Goal: Information Seeking & Learning: Learn about a topic

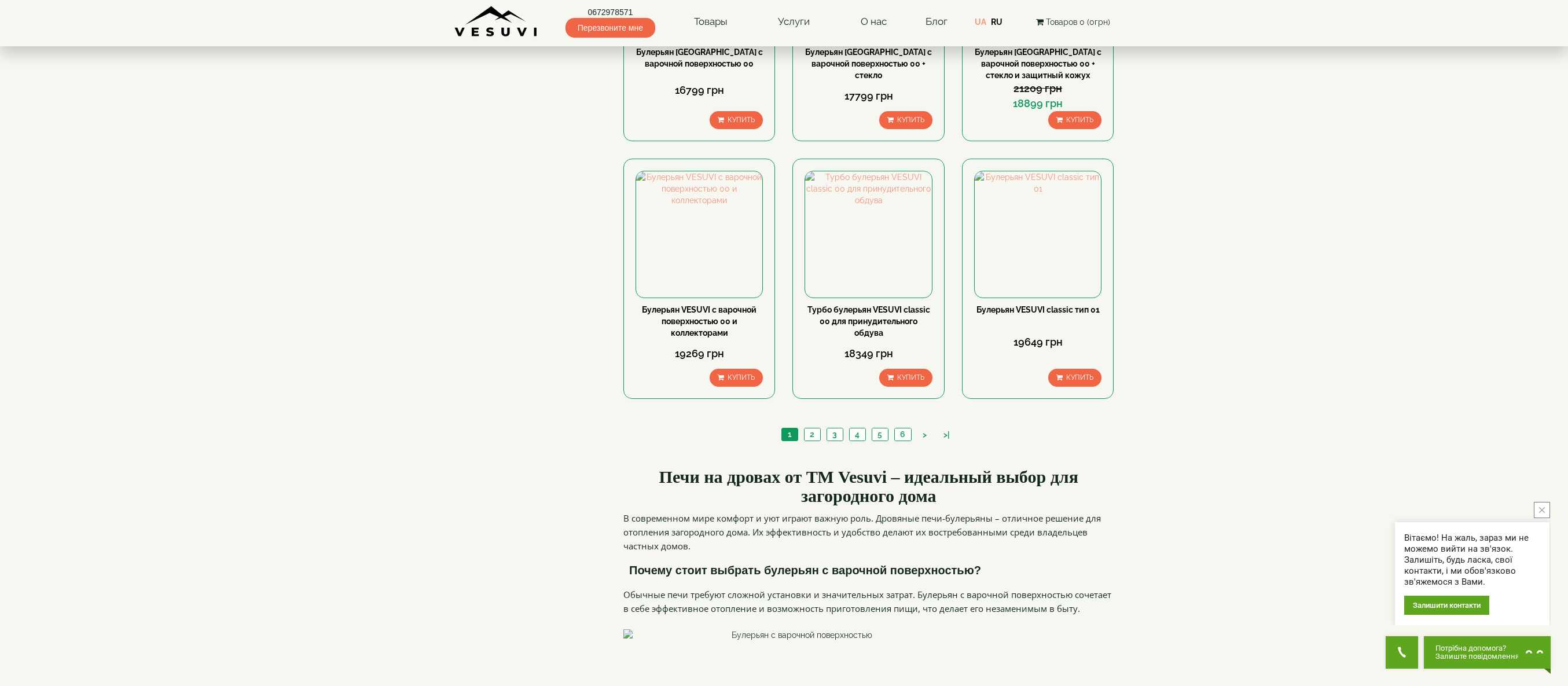
scroll to position [1273, 0]
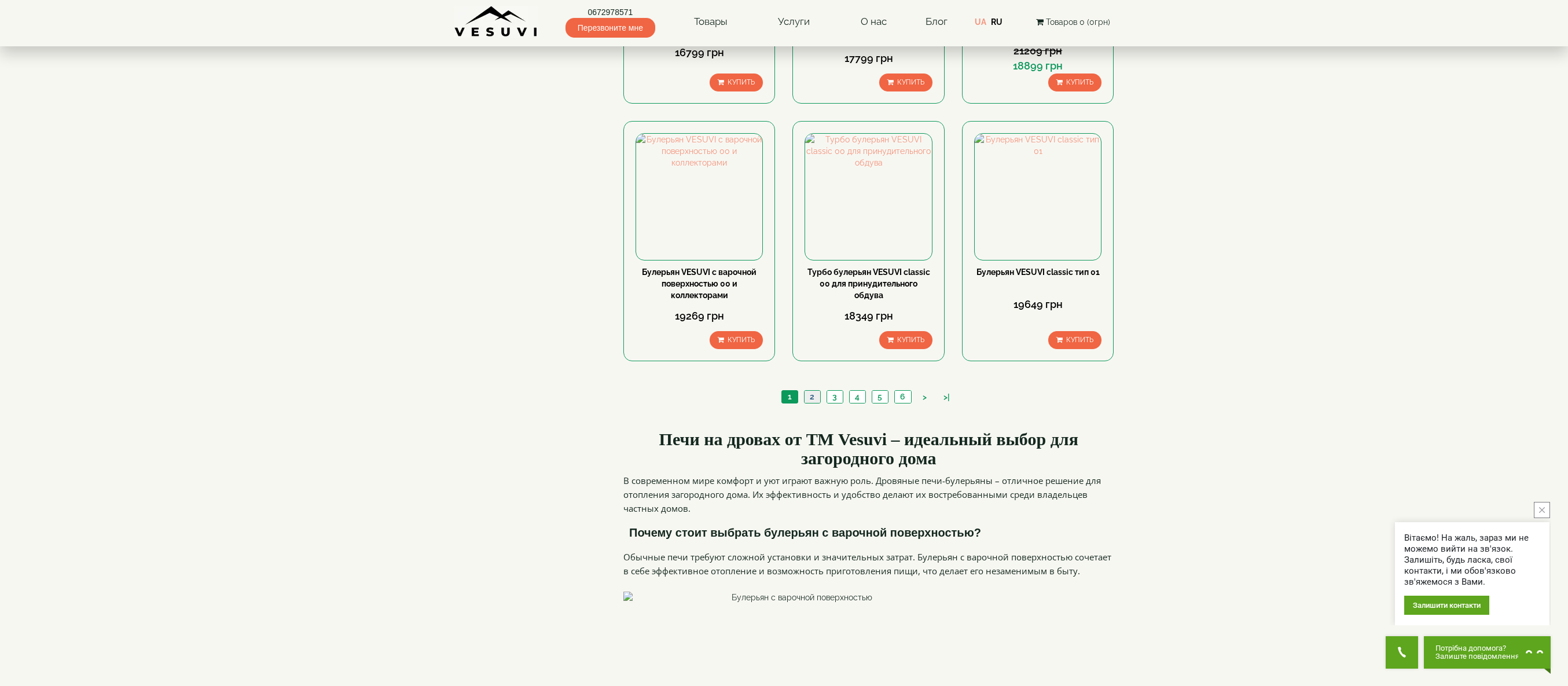
click at [810, 391] on link "2" at bounding box center [812, 397] width 16 height 12
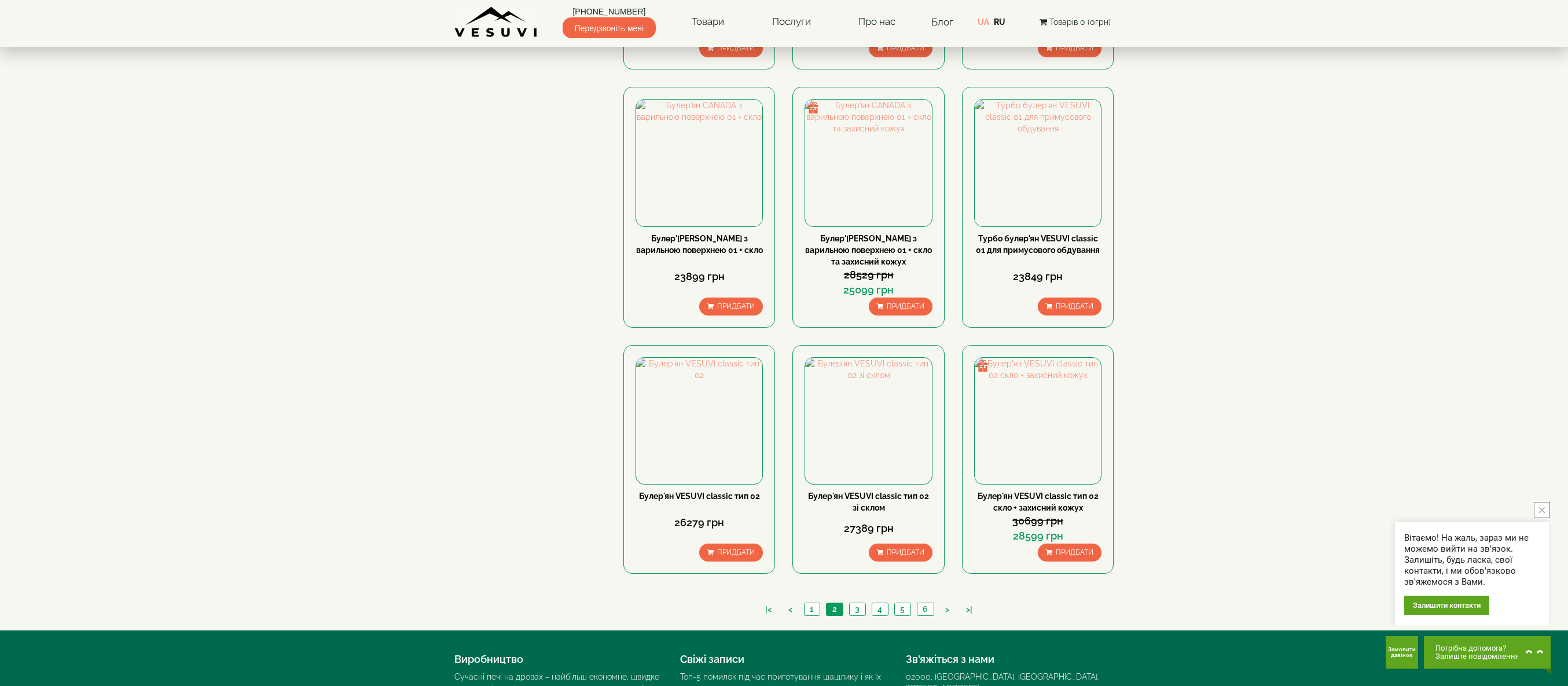
scroll to position [920, 0]
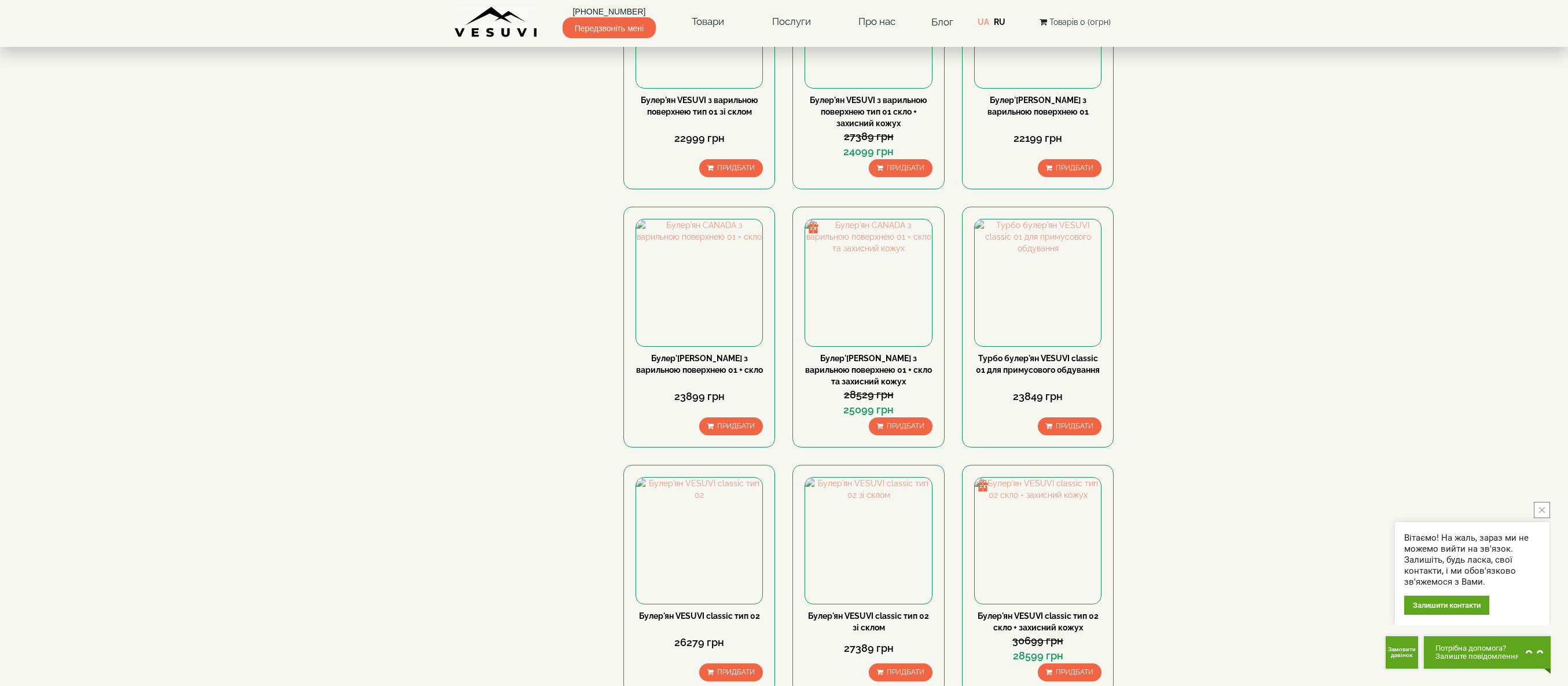
click at [324, 255] on body "[PHONE_NUMBER] Передзвоніть мені Товари Булер'яни VESUVI Мангалі від заводу VES…" at bounding box center [784, 15] width 1568 height 1870
